Goal: Task Accomplishment & Management: Use online tool/utility

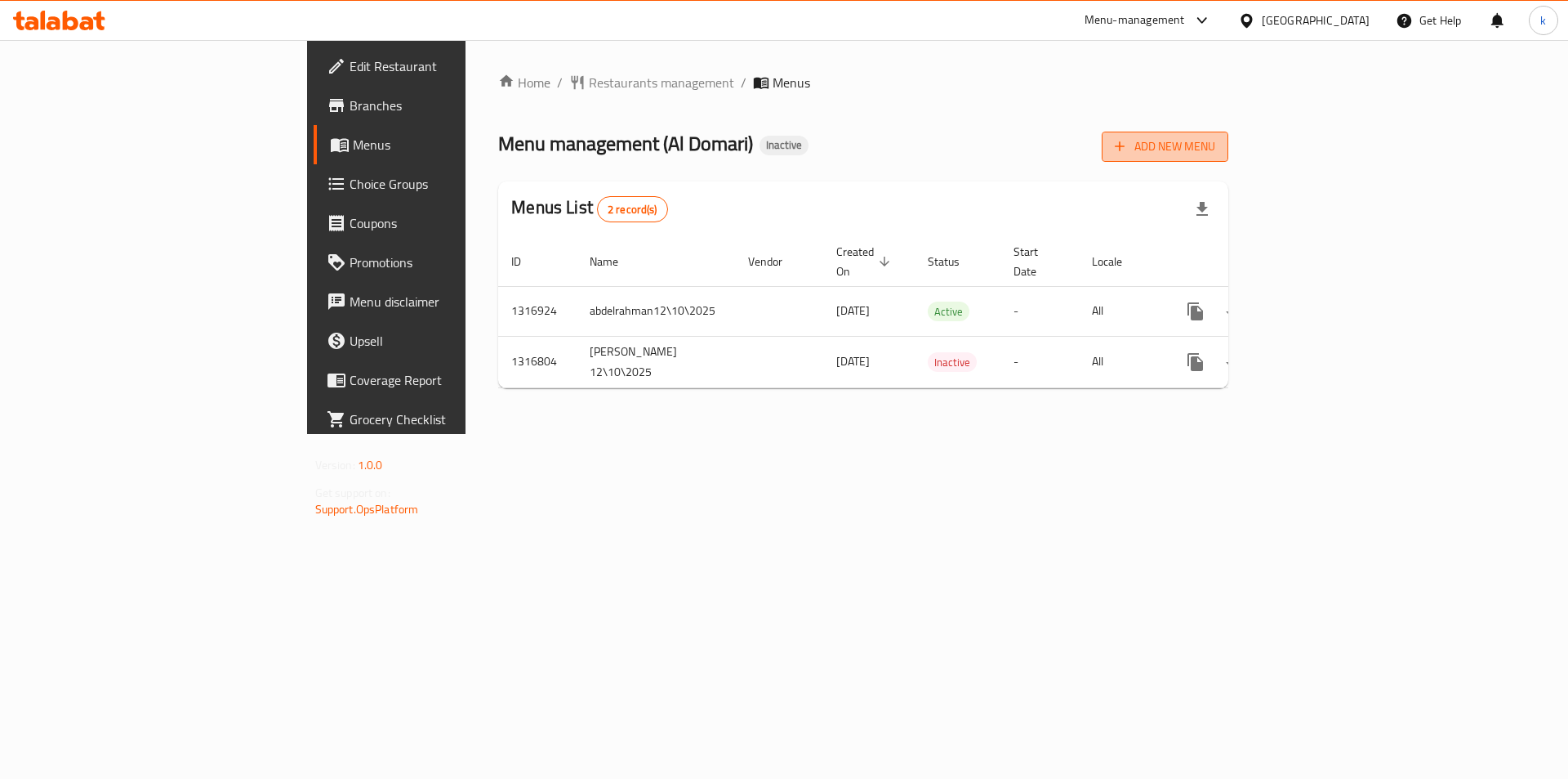
click at [1215, 143] on span "Add New Menu" at bounding box center [1166, 146] width 101 height 20
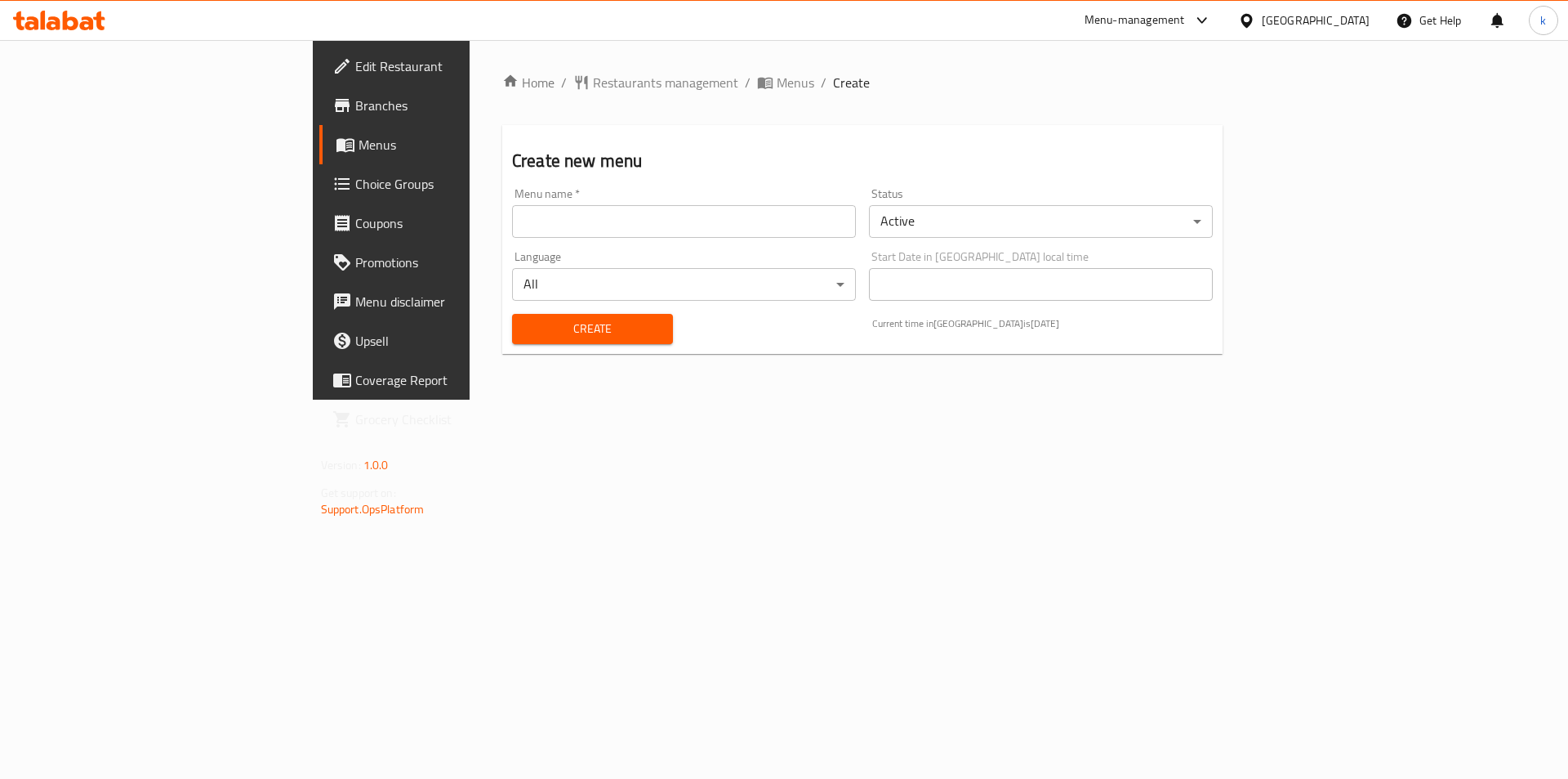
click at [512, 199] on div "Menu name   * Menu name *" at bounding box center [684, 213] width 343 height 50
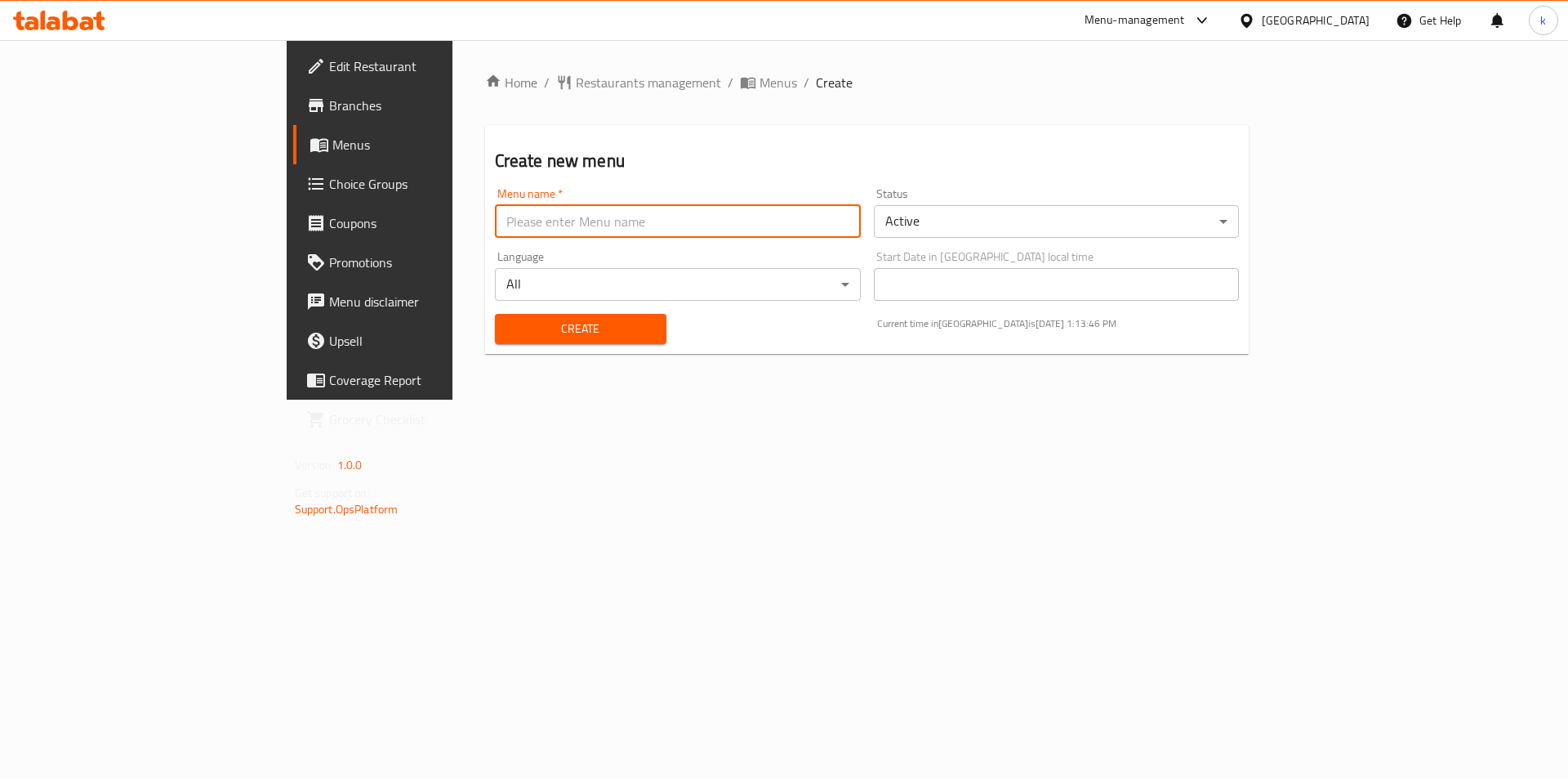
click at [495, 209] on input "text" at bounding box center [678, 221] width 366 height 33
drag, startPoint x: 434, startPoint y: 222, endPoint x: 504, endPoint y: 222, distance: 70.0
click at [495, 222] on input "kawther8045" at bounding box center [678, 221] width 366 height 33
type input "kawther8045 first menu"
click at [521, 336] on span "Create" at bounding box center [580, 329] width 145 height 20
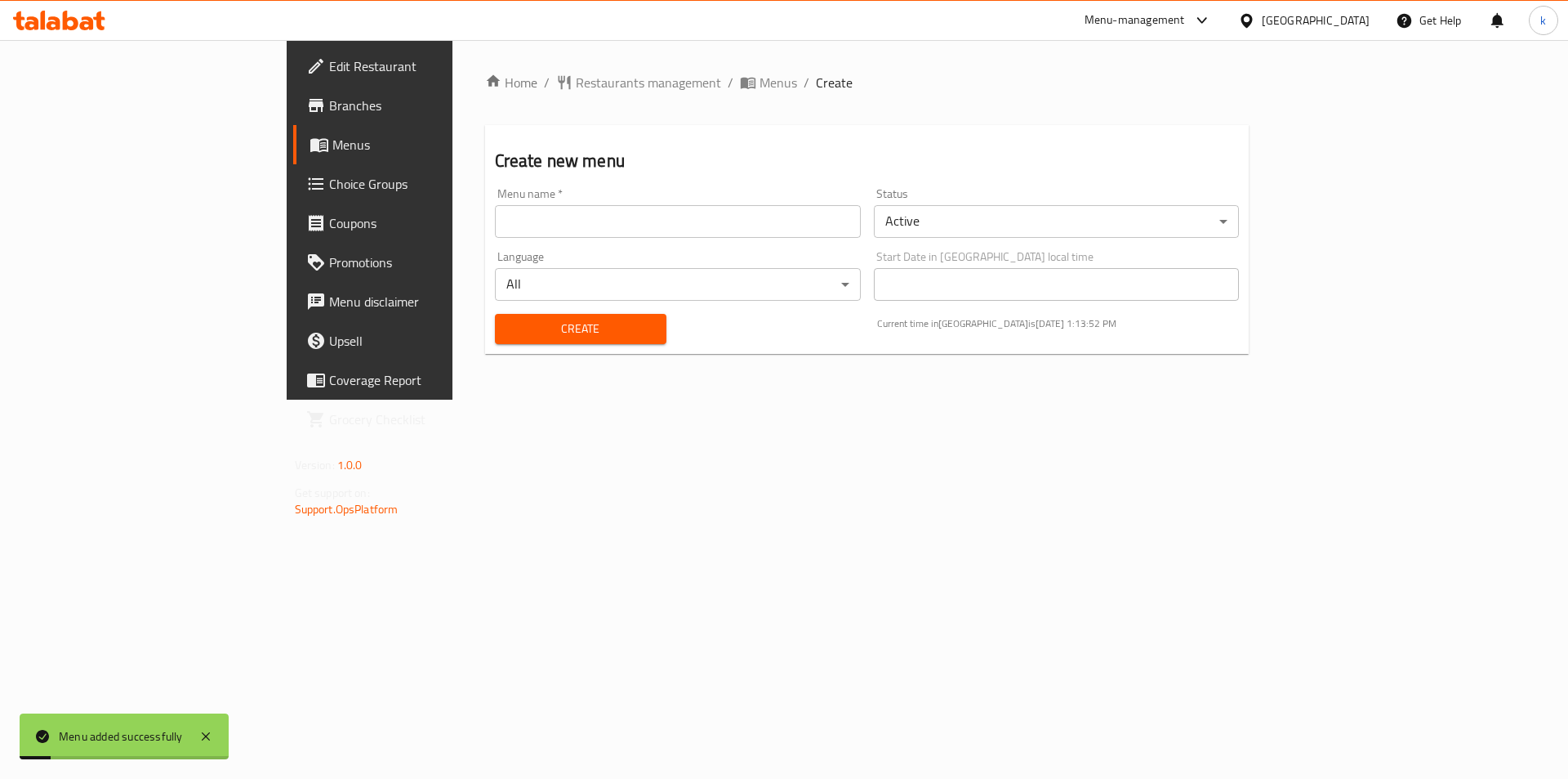
click at [333, 153] on span "Menus" at bounding box center [434, 144] width 203 height 19
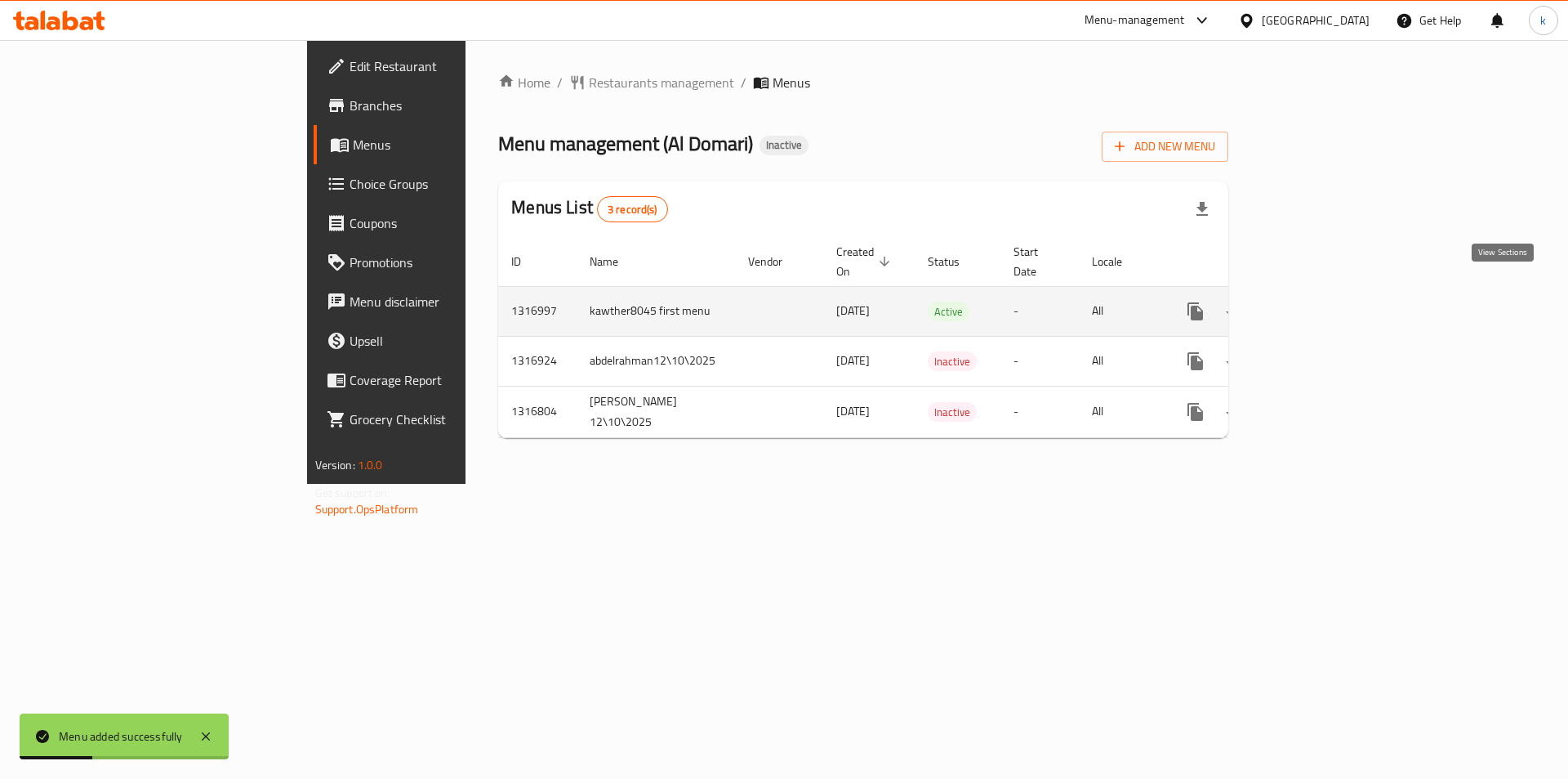
click at [1324, 302] on icon "enhanced table" at bounding box center [1313, 311] width 19 height 19
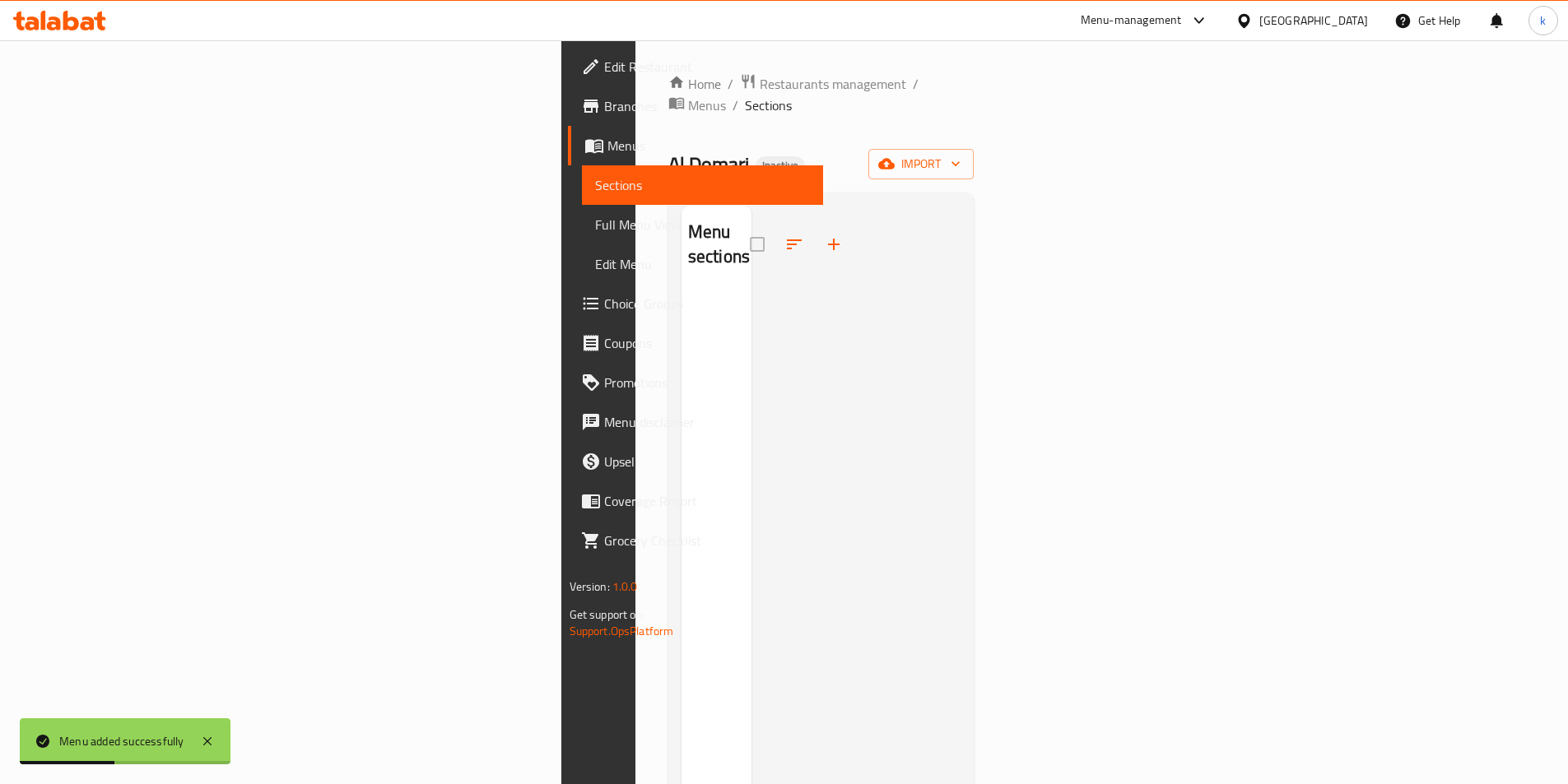
click at [681, 359] on div "Menu sections" at bounding box center [716, 597] width 70 height 784
click at [960, 154] on span "import" at bounding box center [921, 164] width 79 height 20
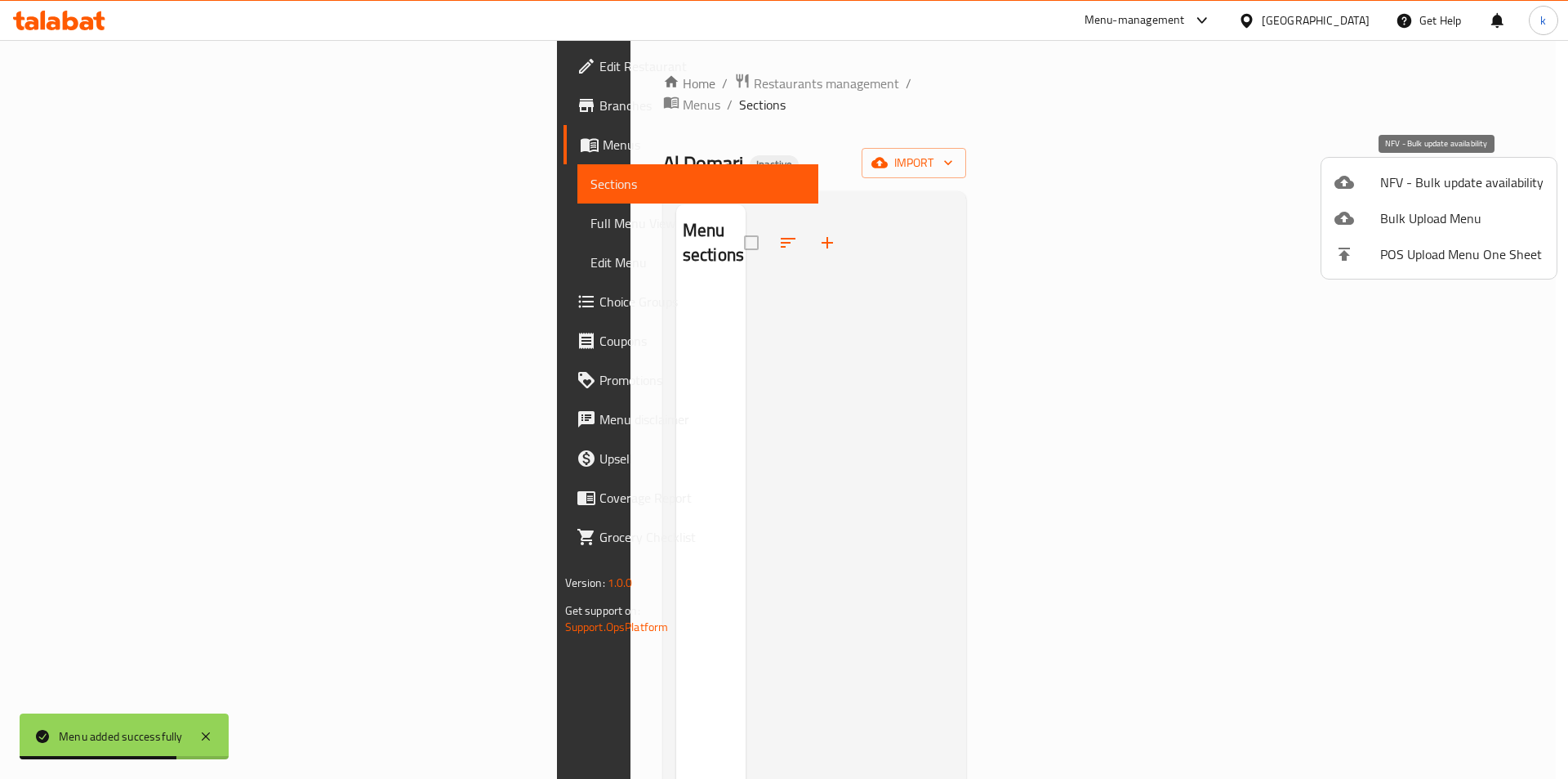
click at [1434, 192] on span "NFV - Bulk update availability" at bounding box center [1462, 182] width 164 height 19
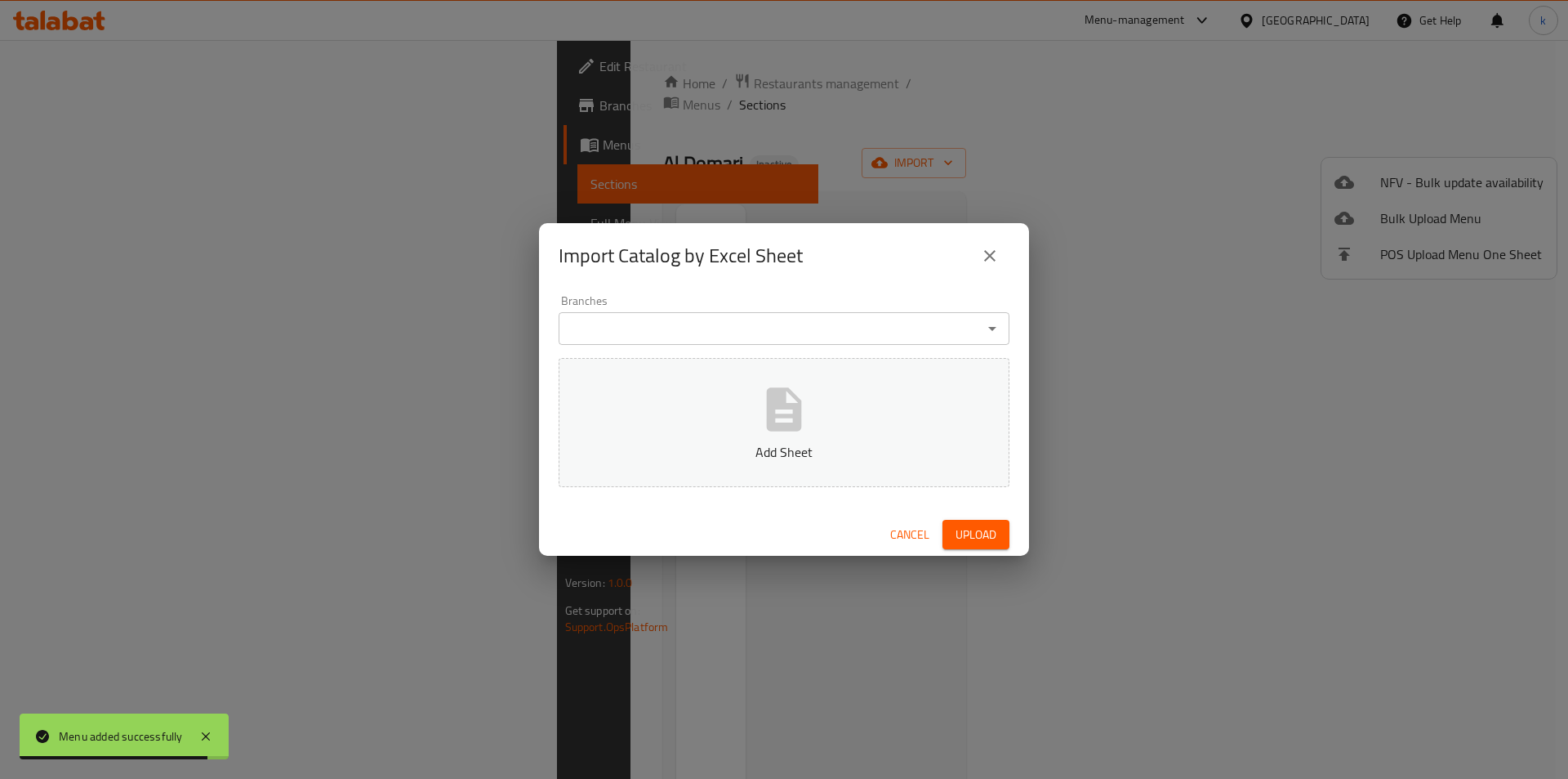
click at [982, 257] on icon "close" at bounding box center [989, 255] width 19 height 19
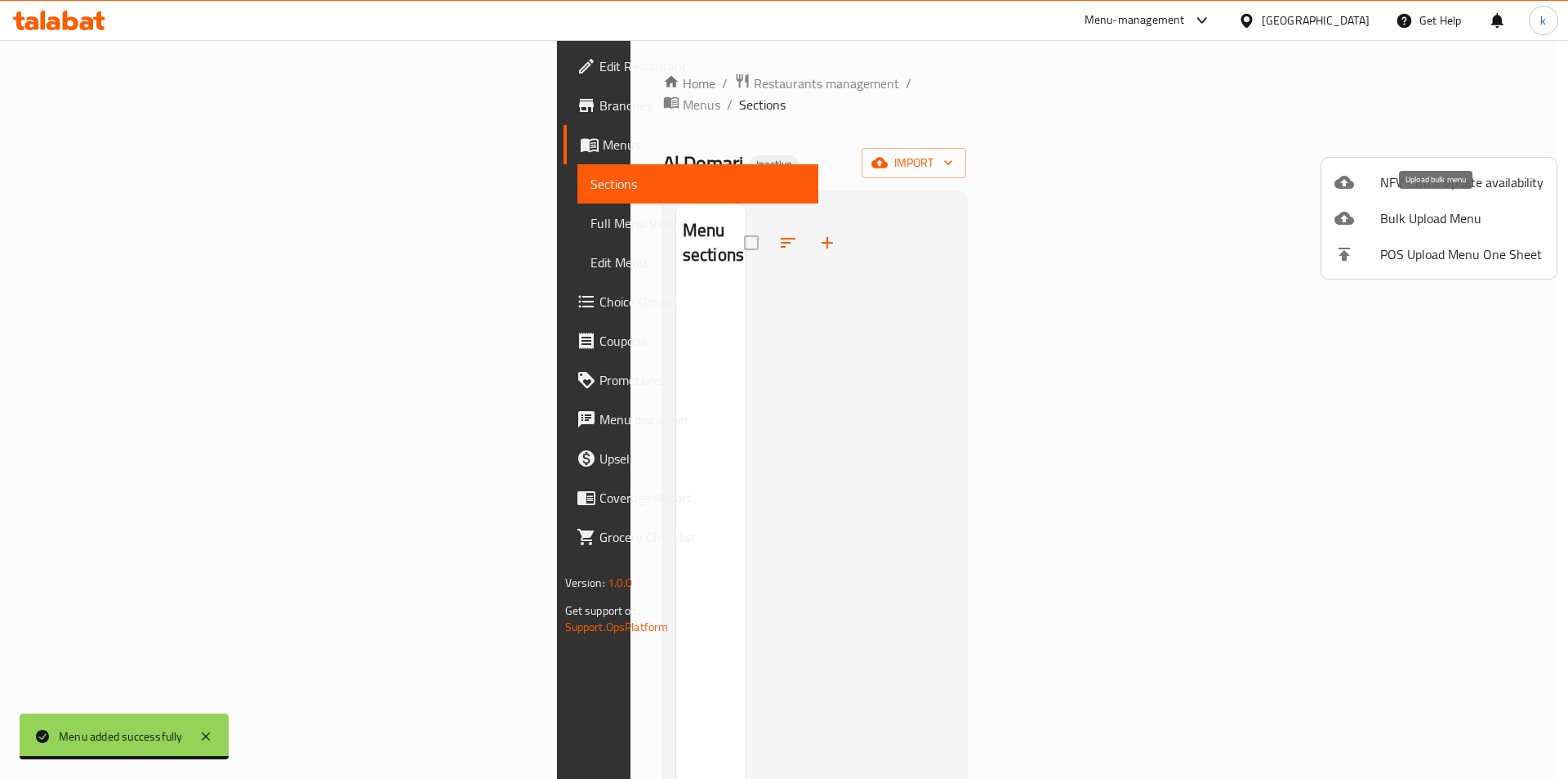
click at [1425, 204] on li "Bulk Upload Menu" at bounding box center [1440, 218] width 235 height 36
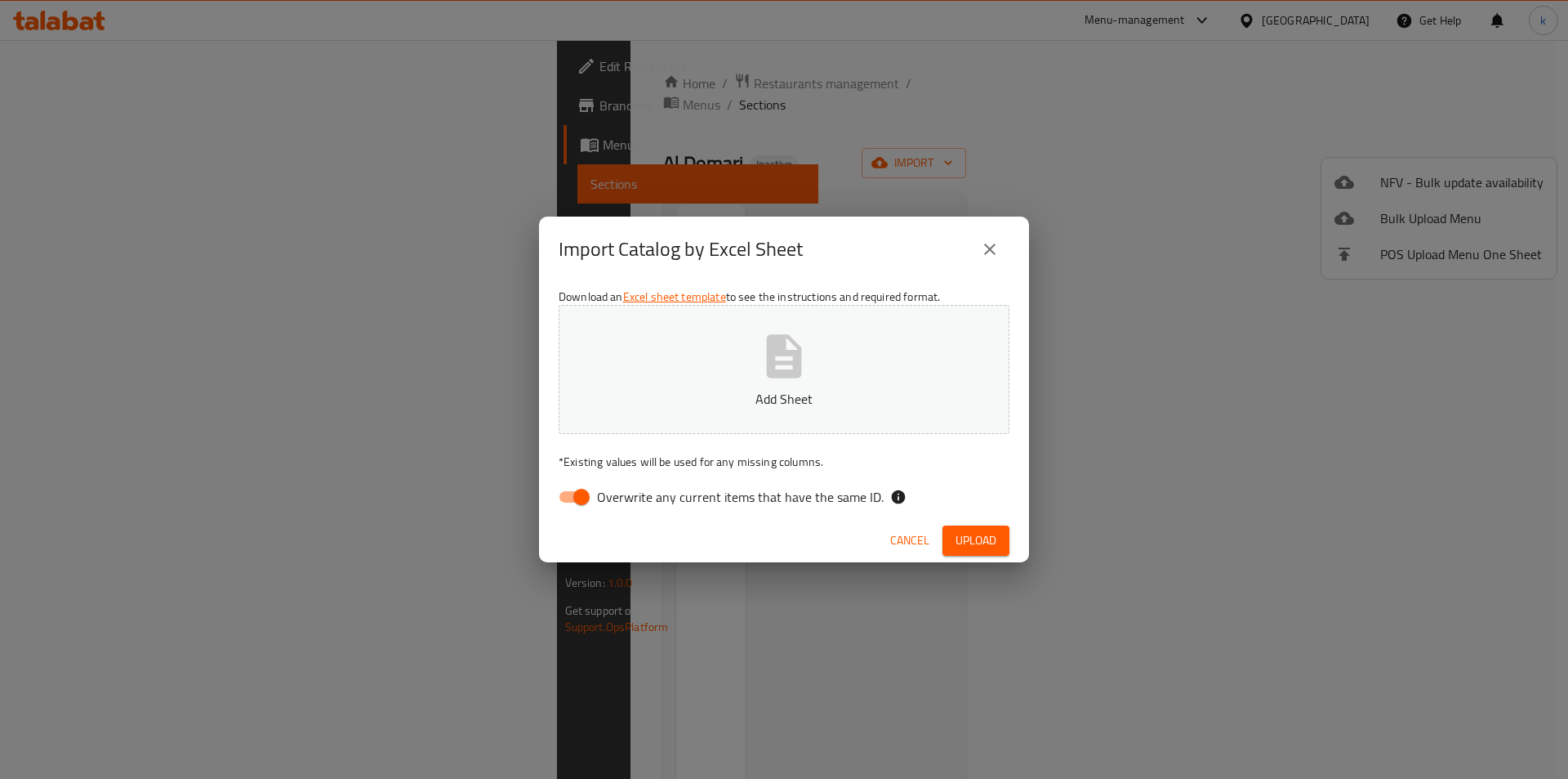
click at [660, 498] on span "Overwrite any current items that have the same ID." at bounding box center [740, 497] width 286 height 19
click at [628, 498] on input "Overwrite any current items that have the same ID." at bounding box center [581, 497] width 93 height 31
checkbox input "false"
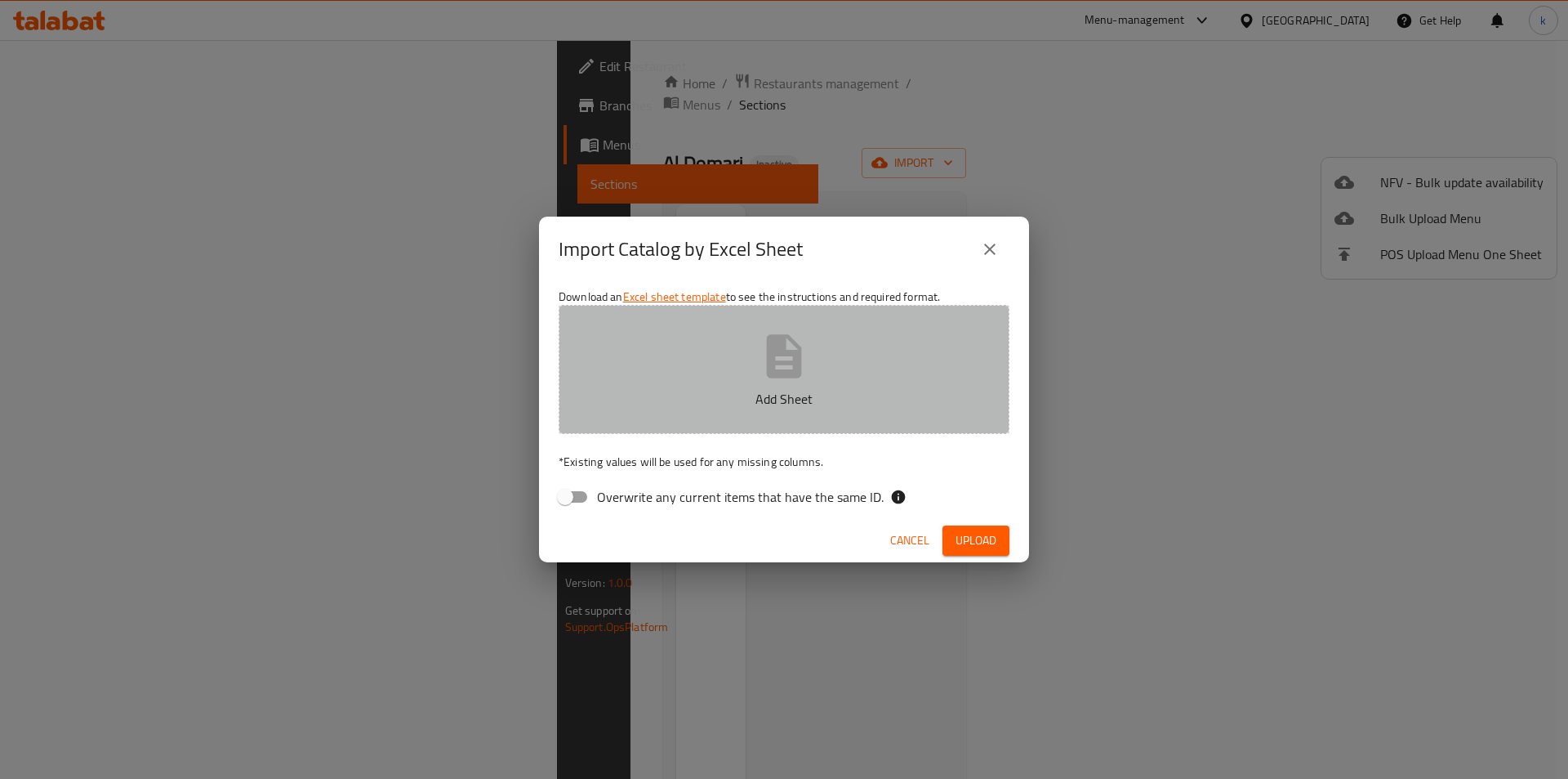
click at [713, 397] on p "Add Sheet" at bounding box center [784, 398] width 401 height 19
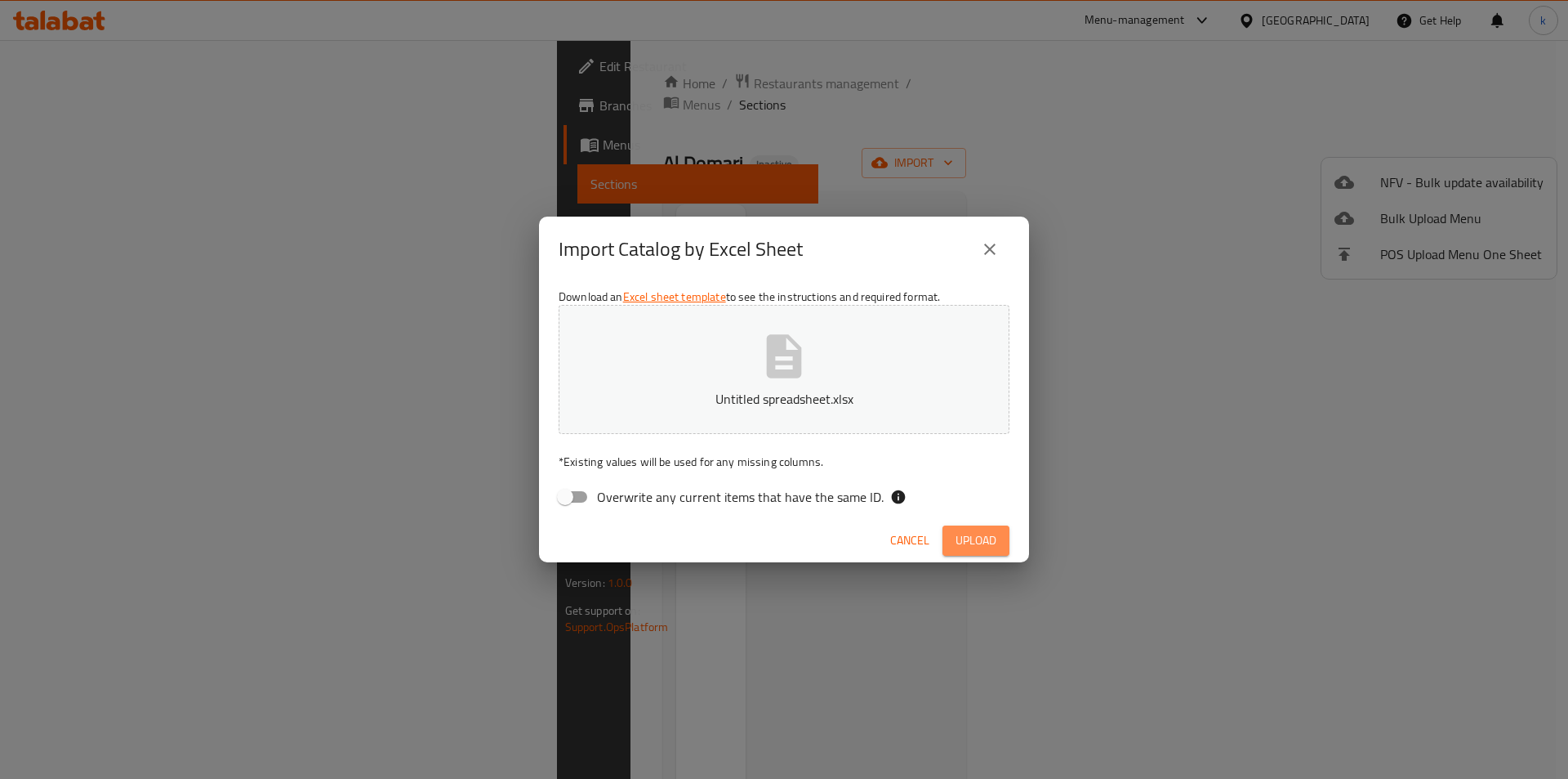
click at [969, 541] on span "Upload" at bounding box center [976, 540] width 41 height 20
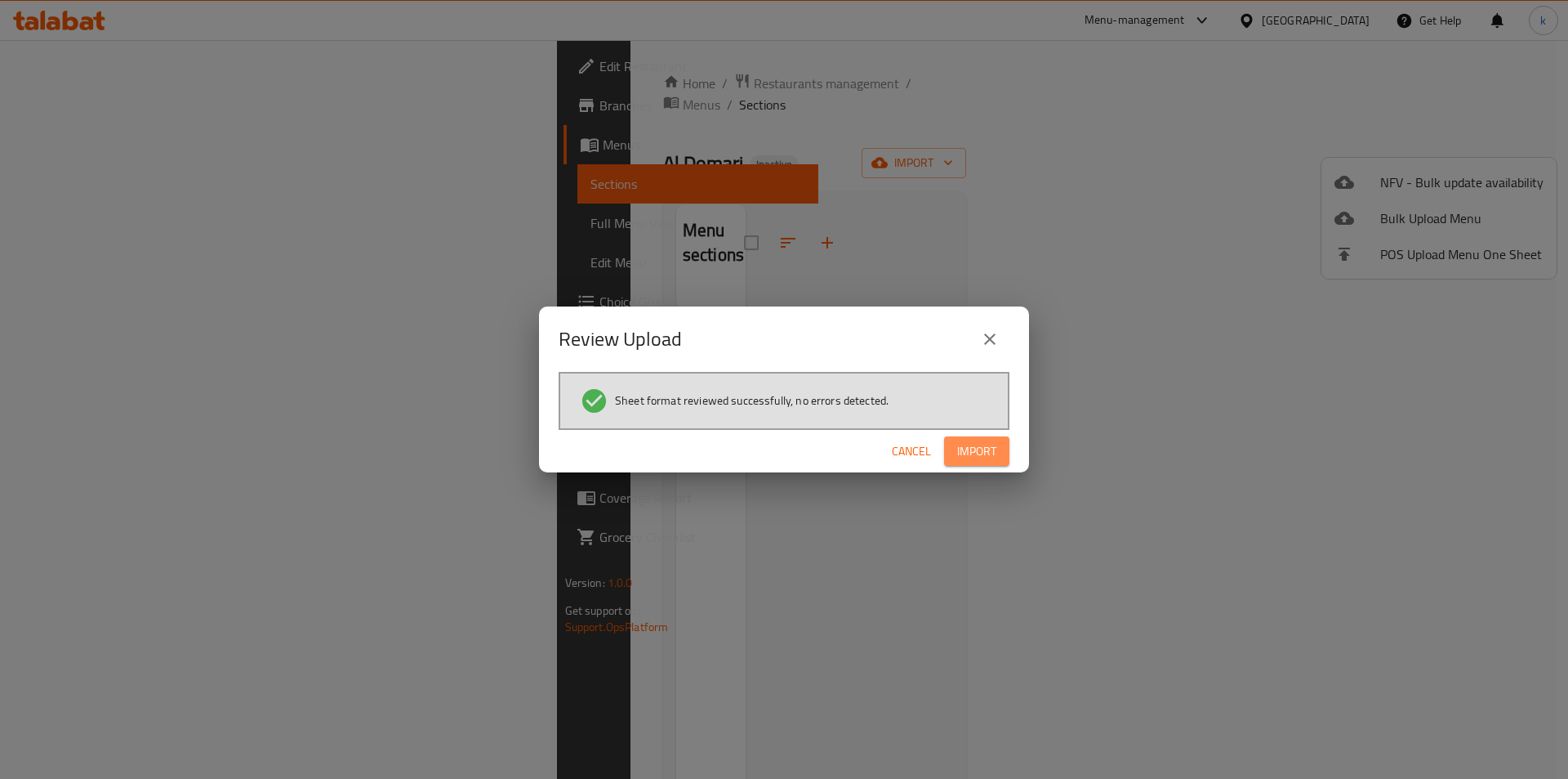
click at [973, 461] on span "Import" at bounding box center [977, 451] width 39 height 20
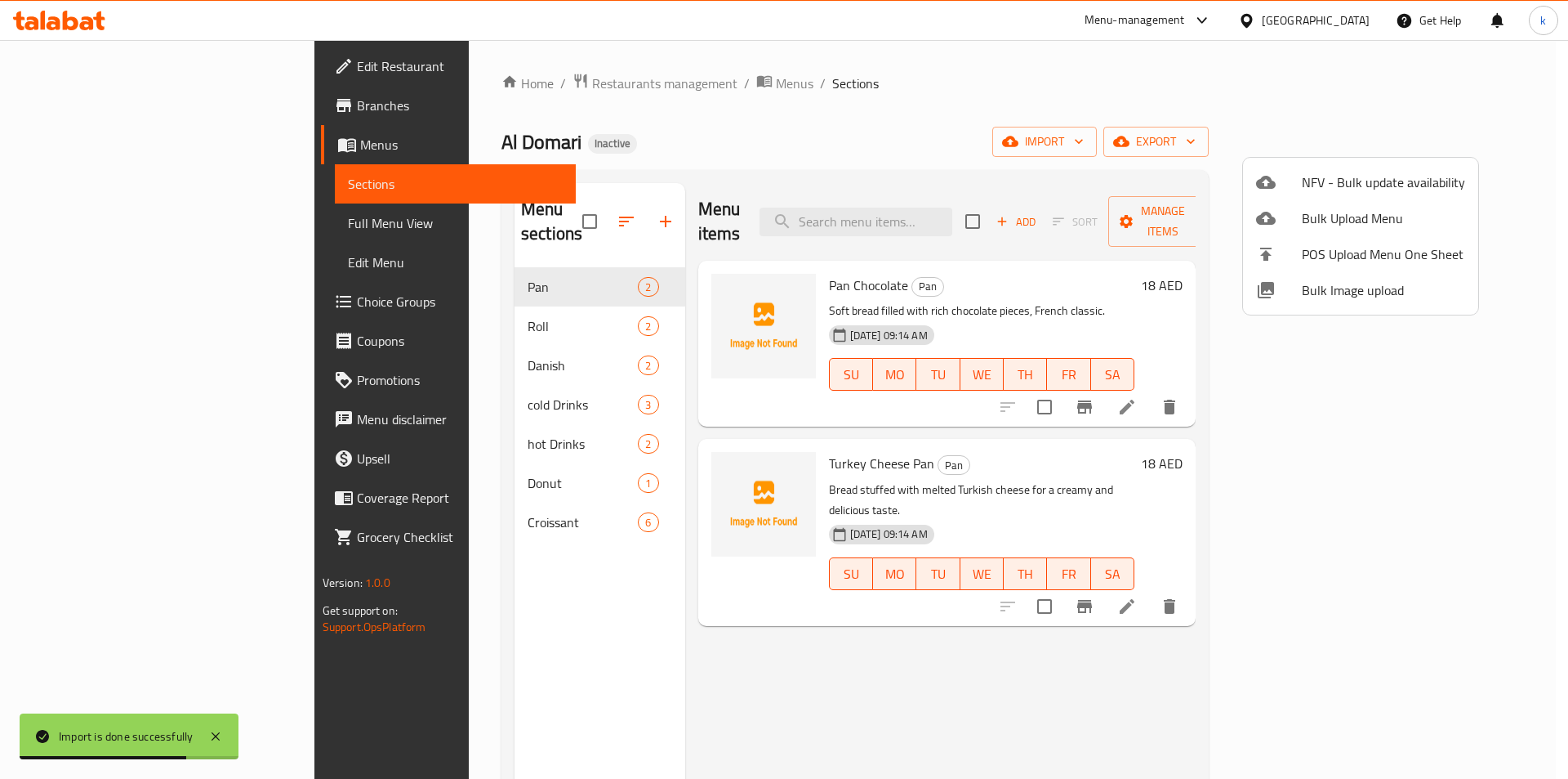
click at [149, 225] on div at bounding box center [784, 389] width 1568 height 779
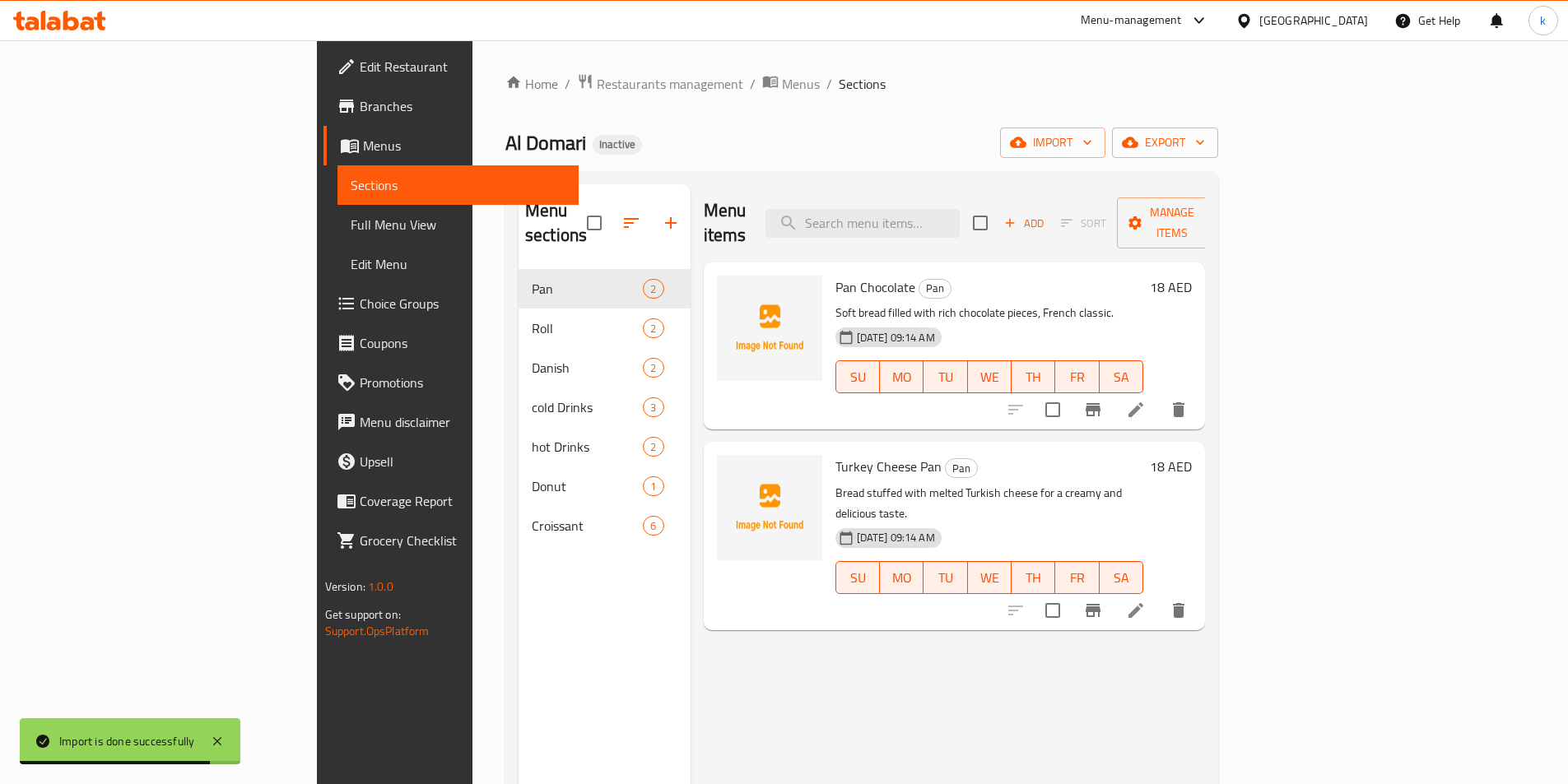
click at [350, 227] on span "Full Menu View" at bounding box center [458, 224] width 215 height 19
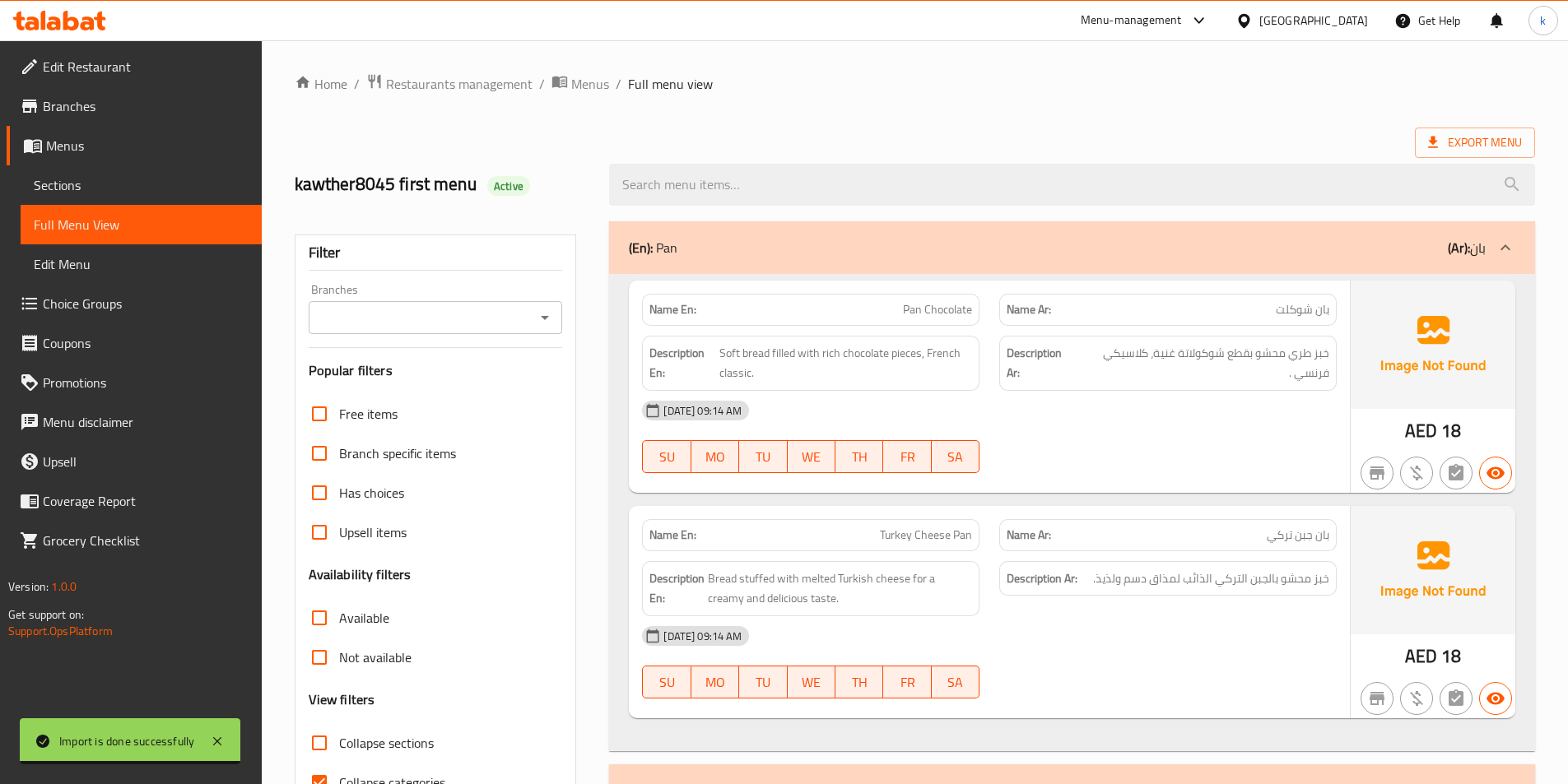
scroll to position [329, 0]
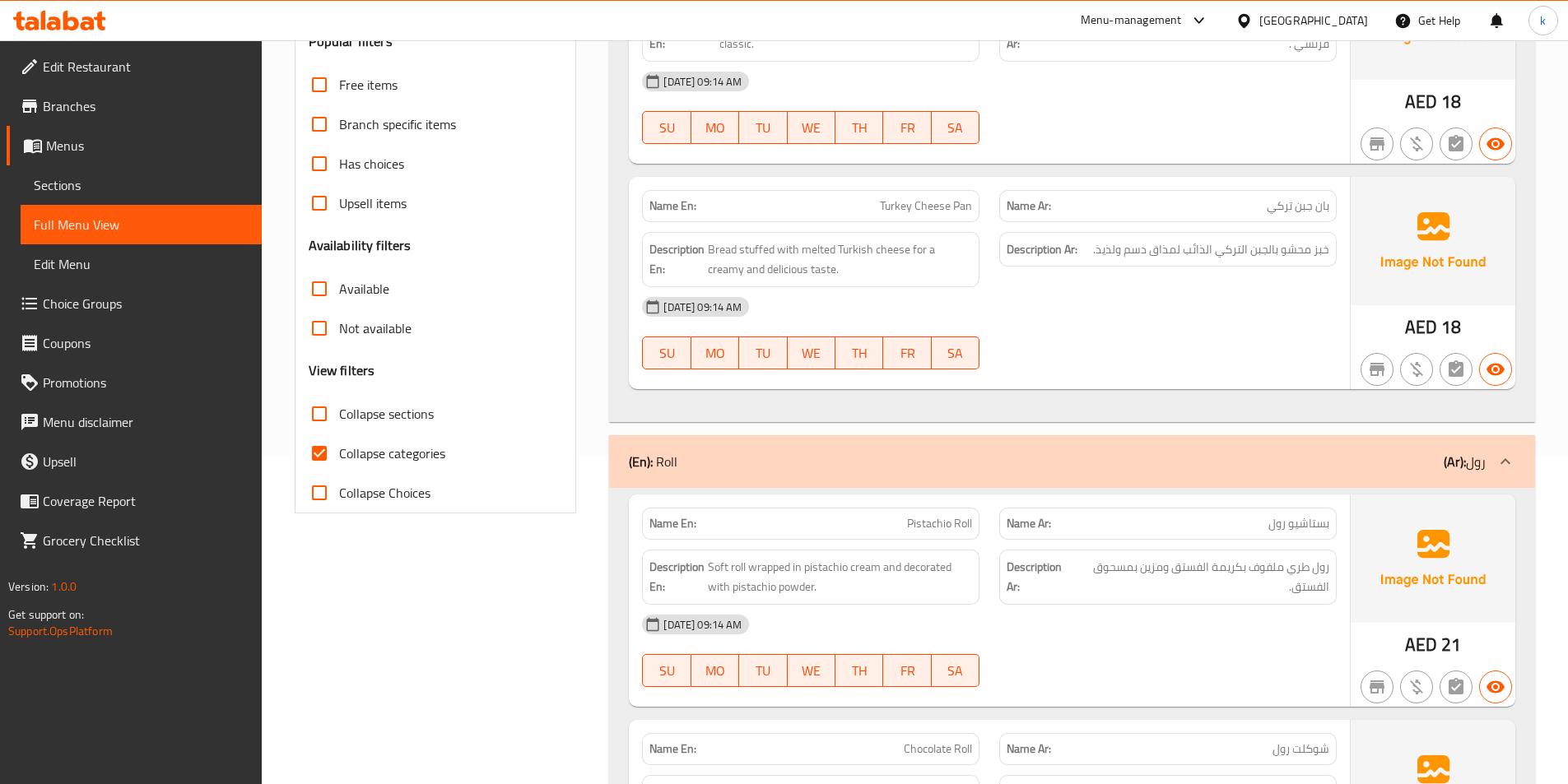
click at [393, 452] on span "Collapse categories" at bounding box center [392, 452] width 106 height 19
click at [339, 452] on input "Collapse categories" at bounding box center [319, 453] width 40 height 40
checkbox input "false"
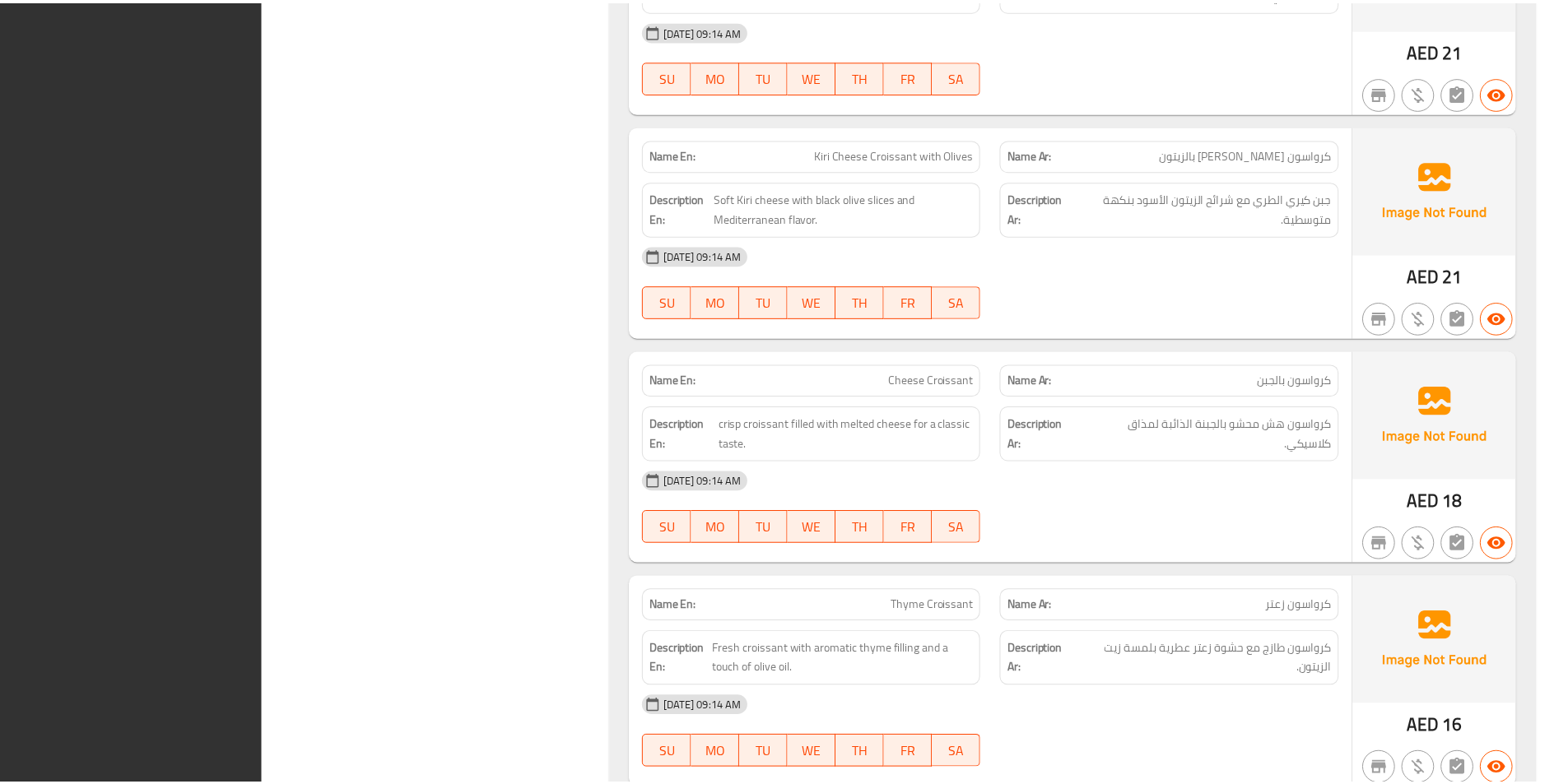
scroll to position [4381, 0]
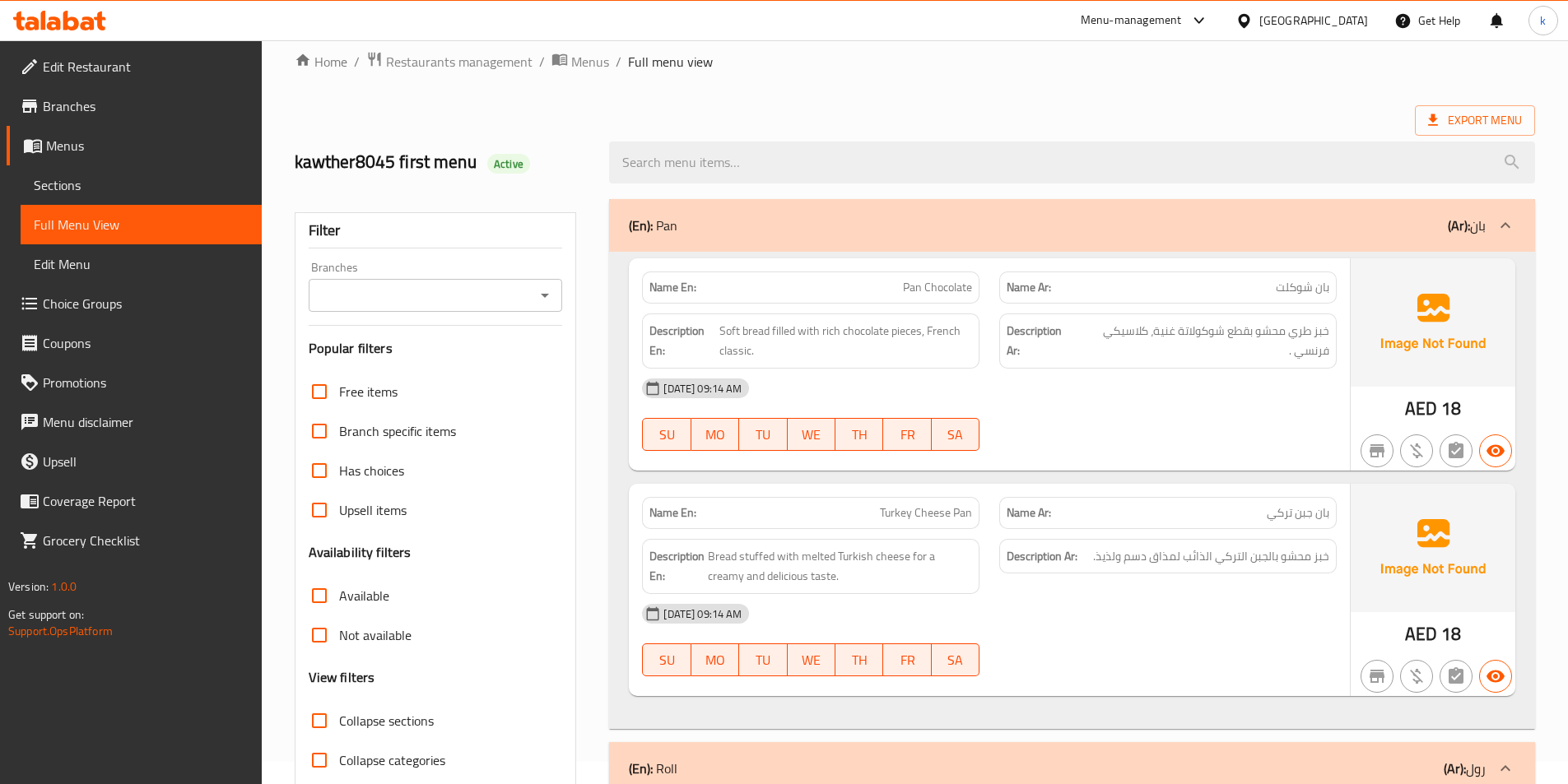
scroll to position [0, 0]
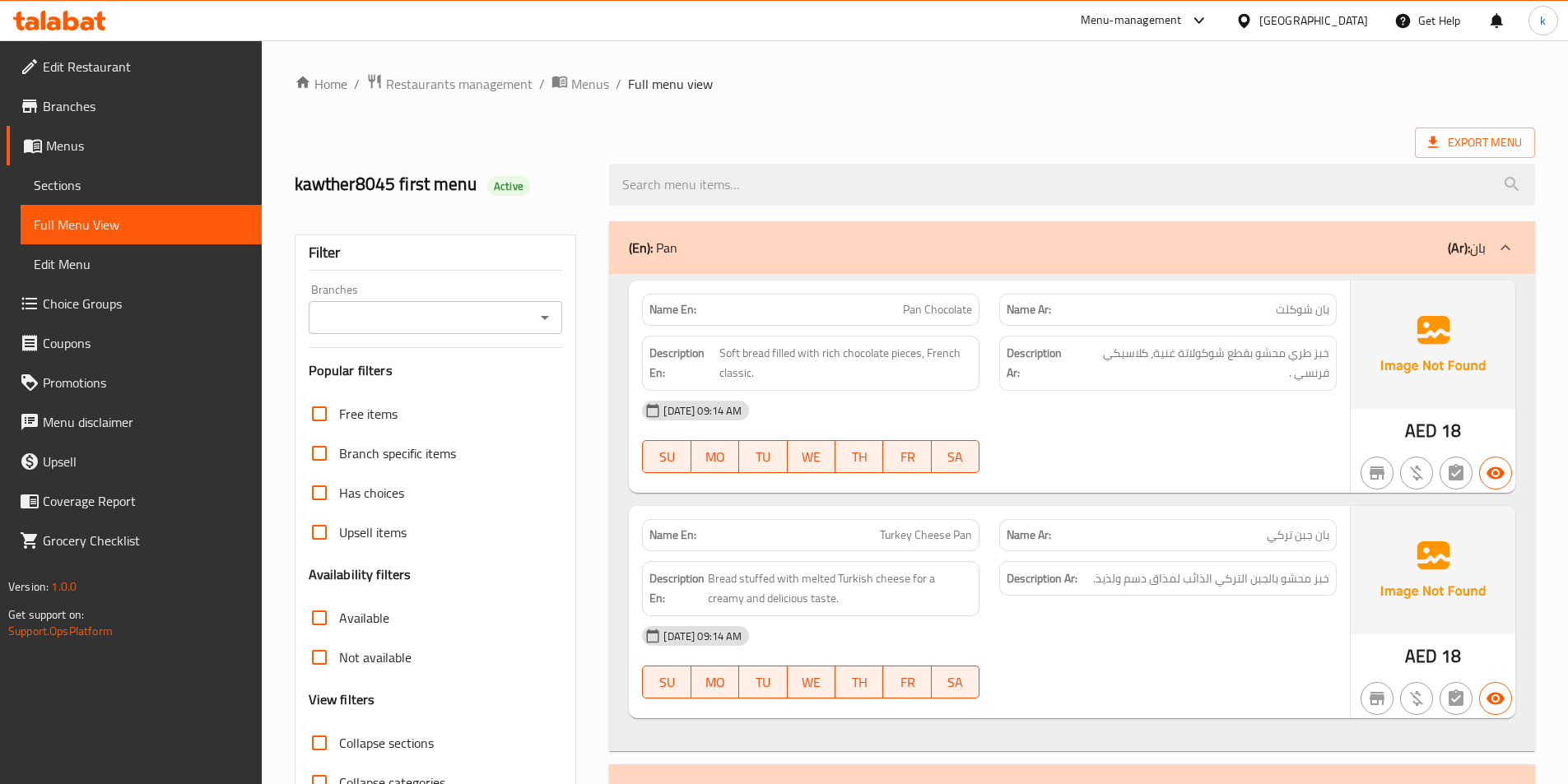
click at [82, 116] on span "Branches" at bounding box center [146, 106] width 206 height 19
